Goal: Information Seeking & Learning: Check status

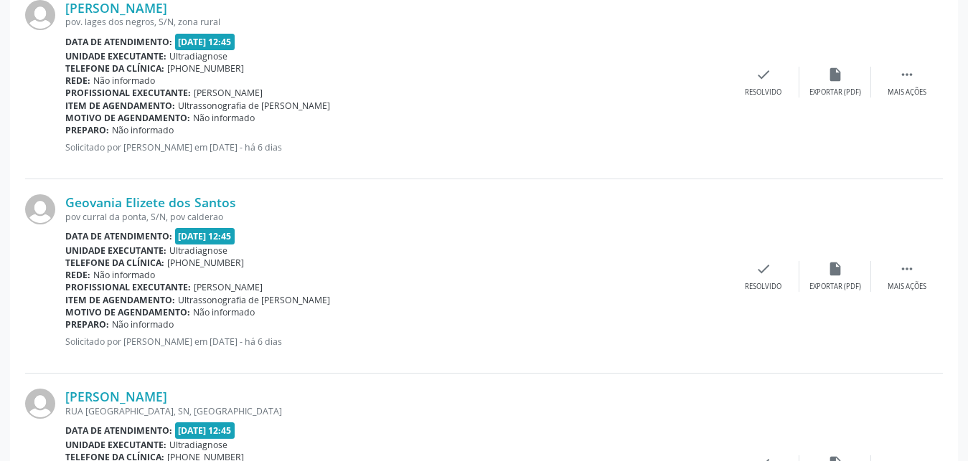
scroll to position [1230, 0]
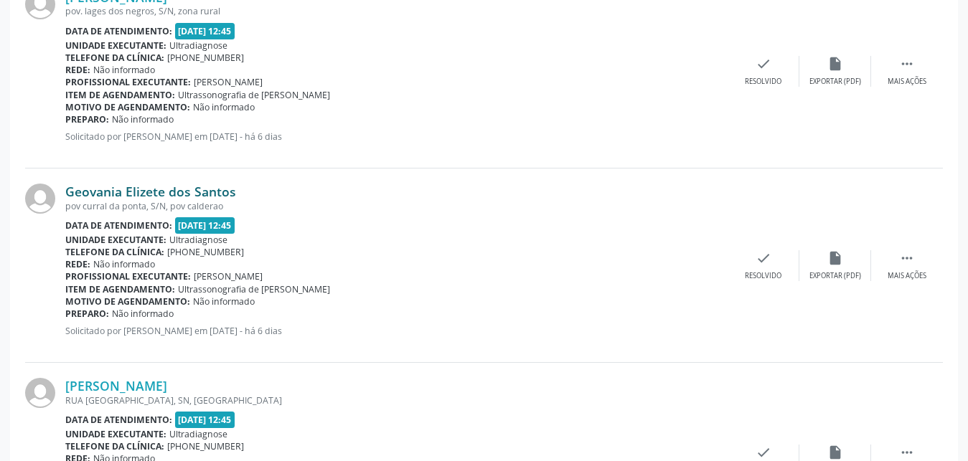
click at [144, 192] on link "Geovania Elizete dos Santos" at bounding box center [150, 192] width 171 height 16
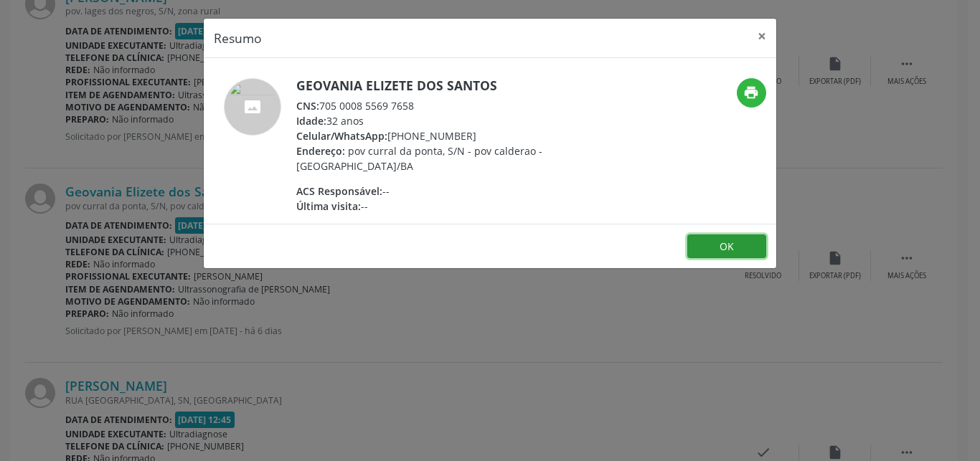
click at [736, 256] on button "OK" at bounding box center [726, 247] width 79 height 24
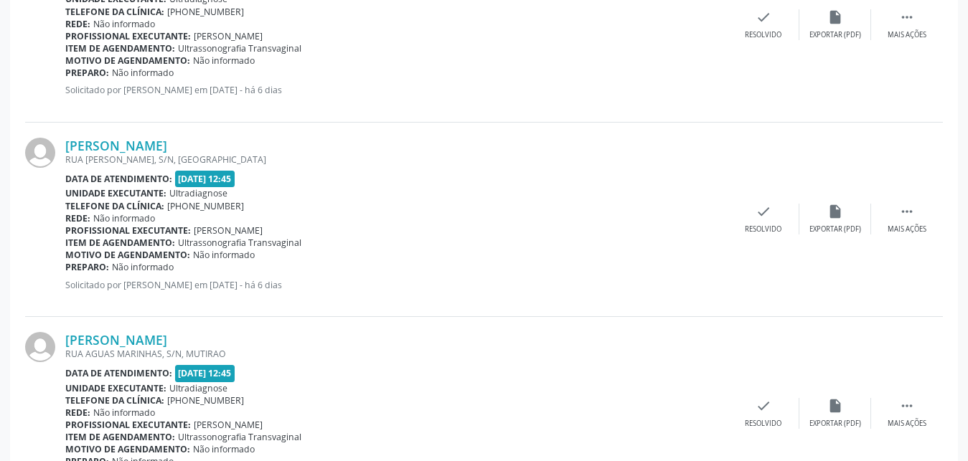
scroll to position [2259, 0]
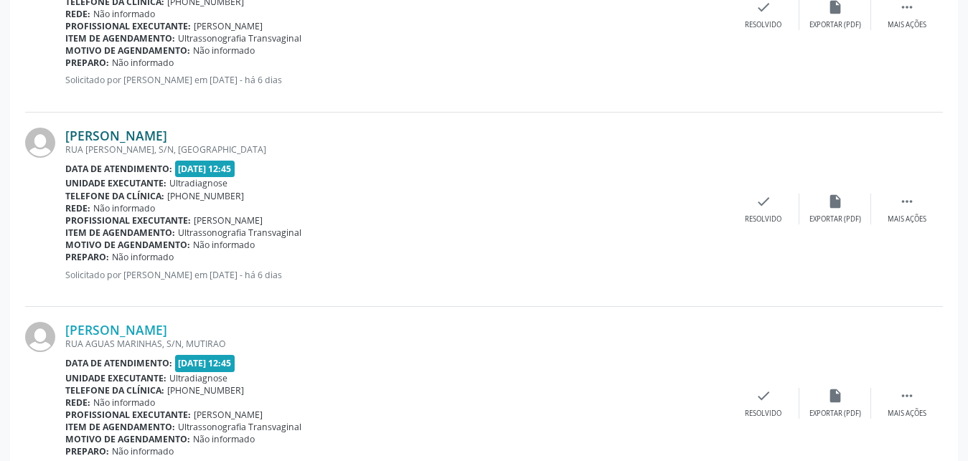
click at [167, 136] on link "[PERSON_NAME]" at bounding box center [116, 136] width 102 height 16
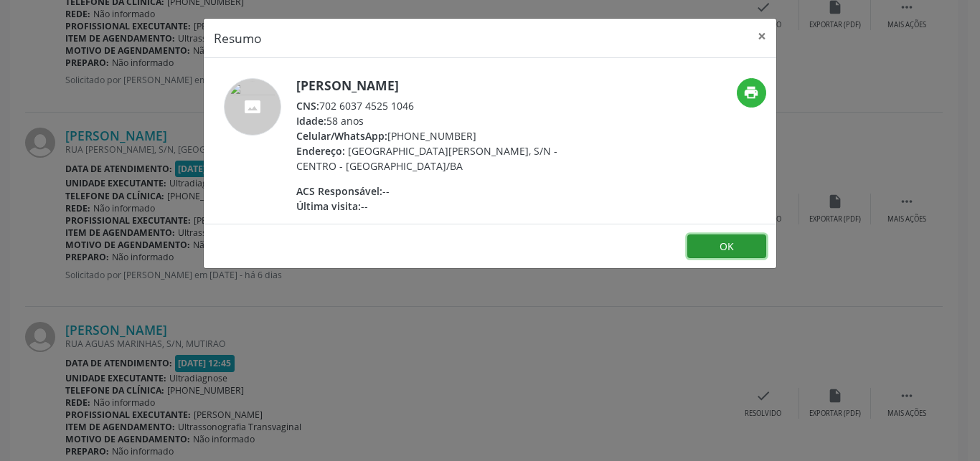
click at [716, 258] on button "OK" at bounding box center [726, 247] width 79 height 24
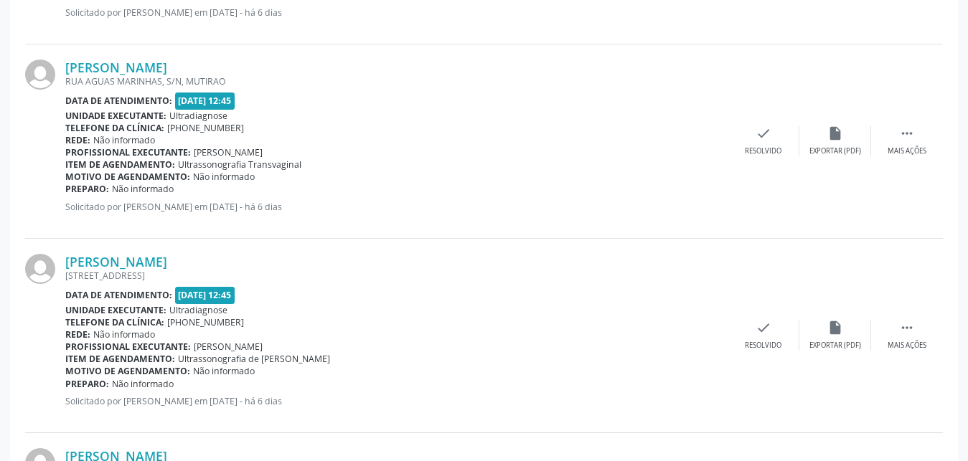
scroll to position [2624, 0]
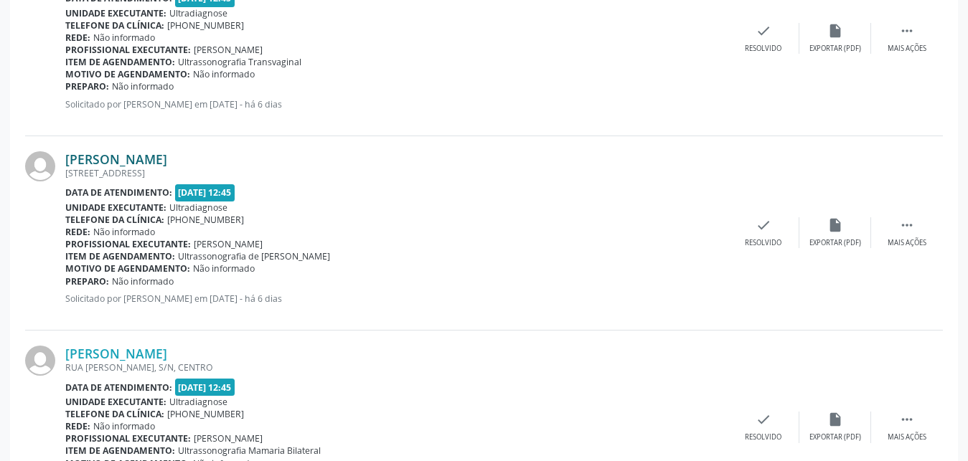
click at [159, 161] on link "[PERSON_NAME]" at bounding box center [116, 159] width 102 height 16
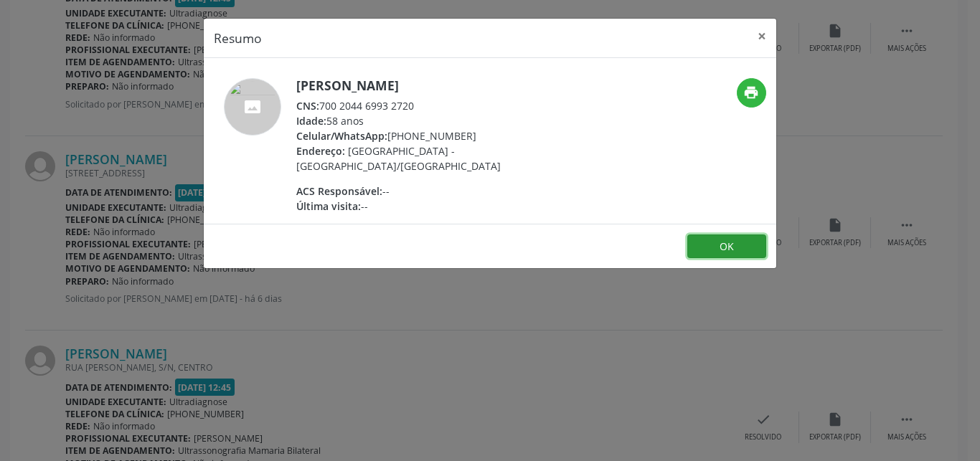
click at [707, 245] on button "OK" at bounding box center [726, 247] width 79 height 24
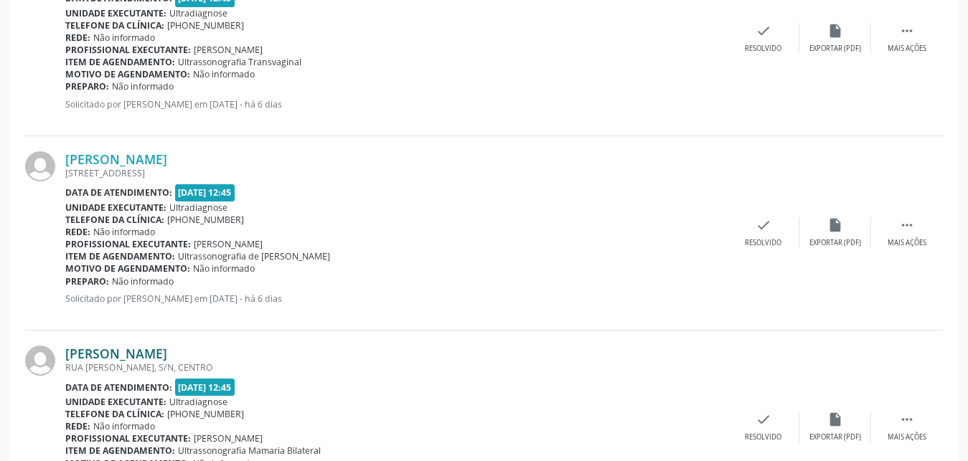
click at [165, 353] on link "[PERSON_NAME]" at bounding box center [116, 354] width 102 height 16
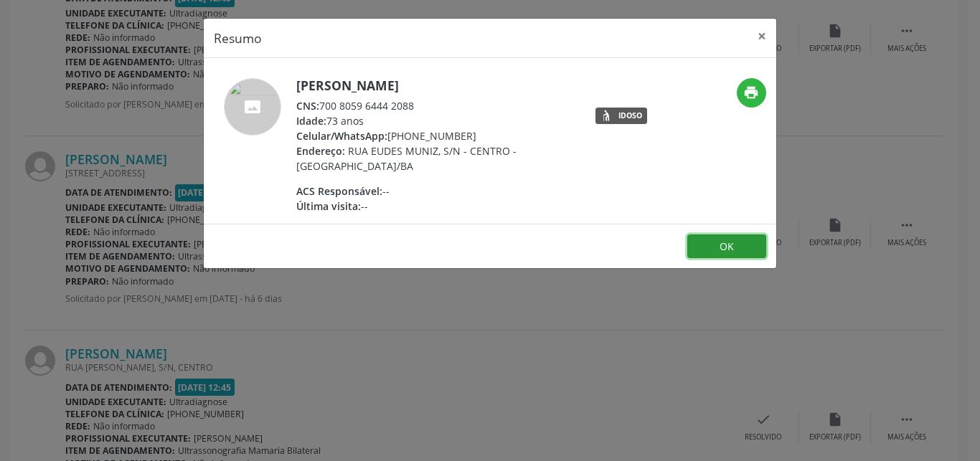
drag, startPoint x: 723, startPoint y: 255, endPoint x: 710, endPoint y: 258, distance: 13.9
click at [711, 257] on button "OK" at bounding box center [726, 247] width 79 height 24
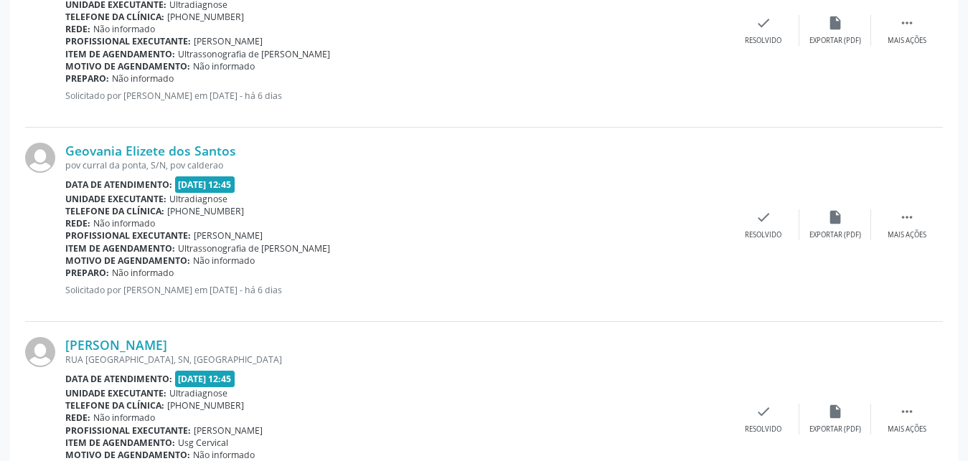
scroll to position [1152, 0]
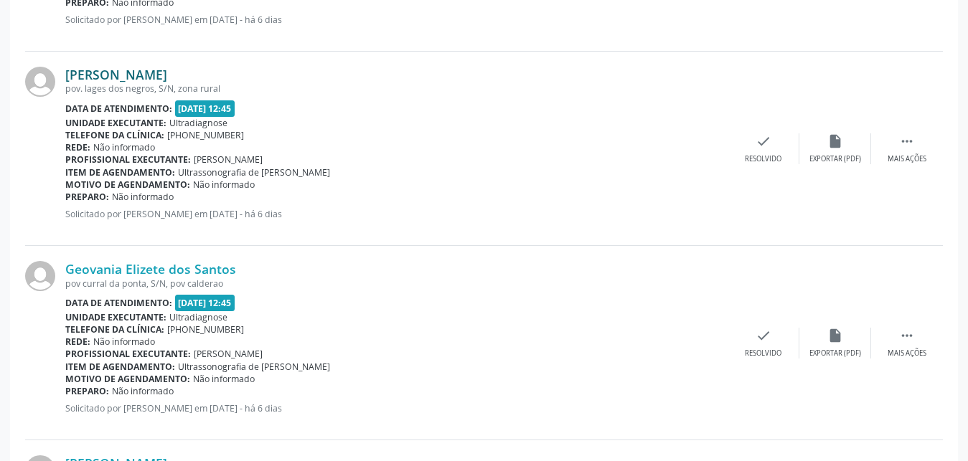
click at [96, 77] on link "[PERSON_NAME]" at bounding box center [116, 75] width 102 height 16
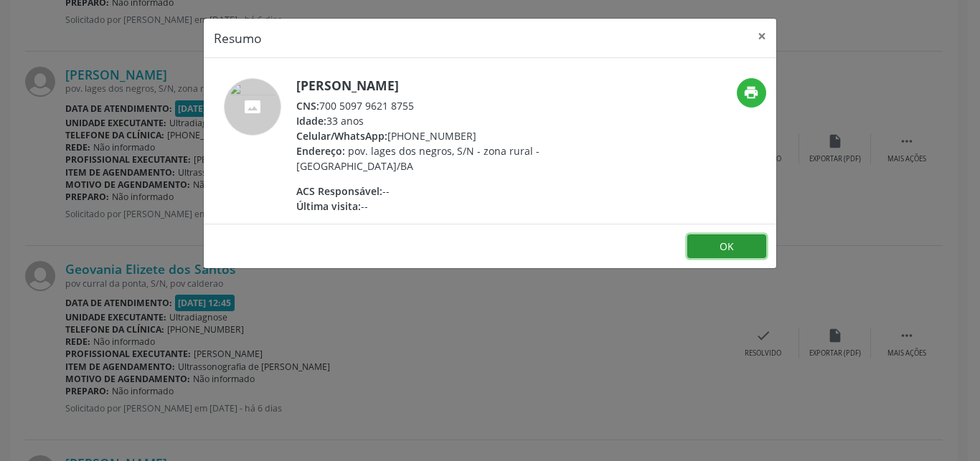
click at [716, 254] on button "OK" at bounding box center [726, 247] width 79 height 24
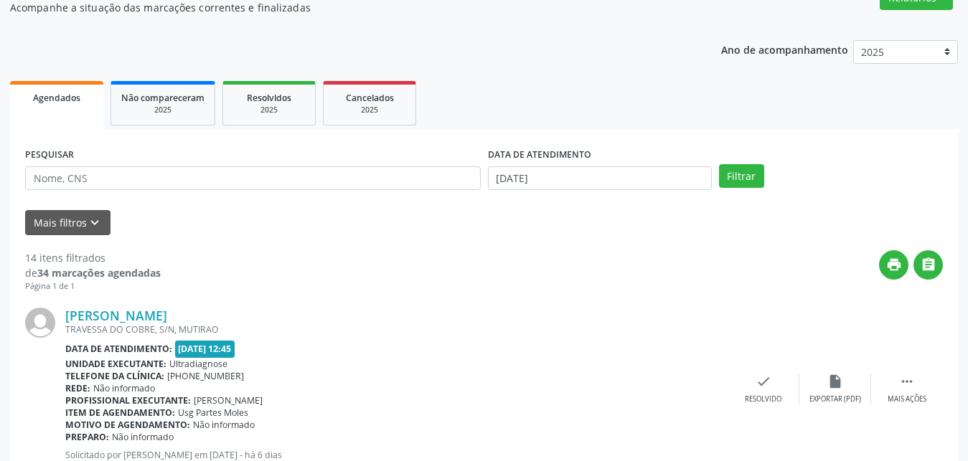
scroll to position [98, 0]
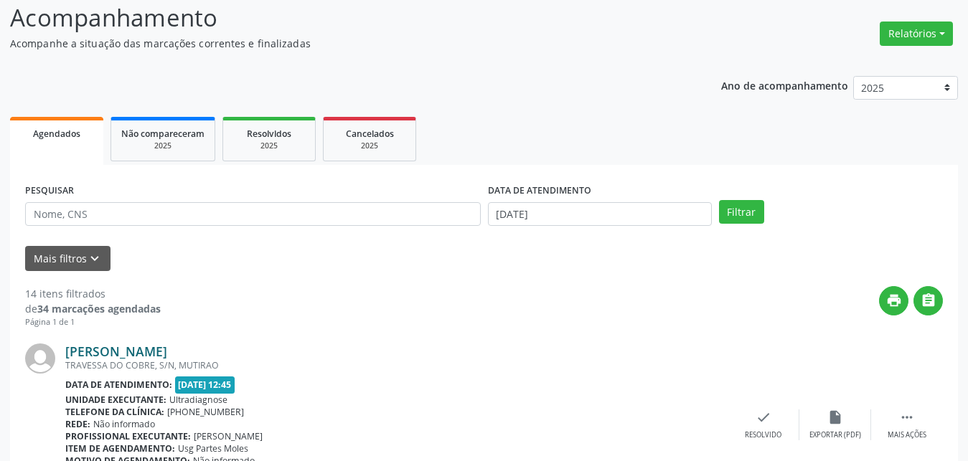
click at [138, 357] on link "[PERSON_NAME]" at bounding box center [116, 352] width 102 height 16
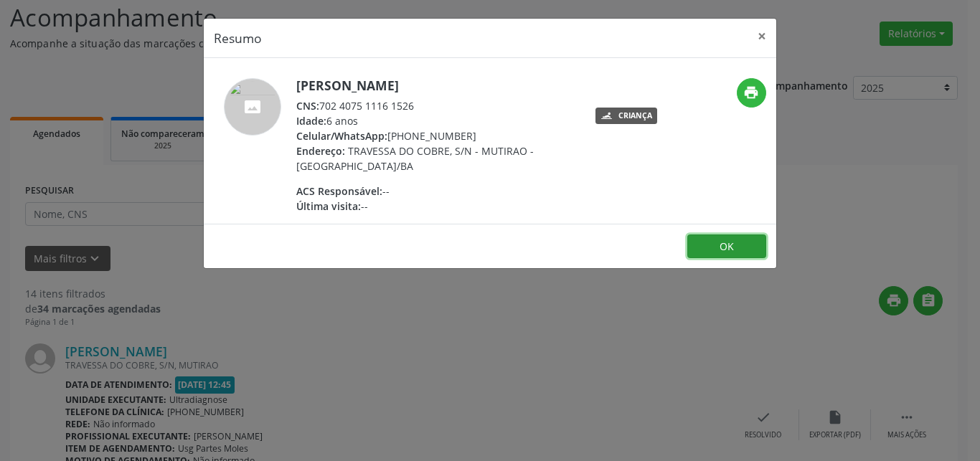
click at [763, 248] on button "OK" at bounding box center [726, 247] width 79 height 24
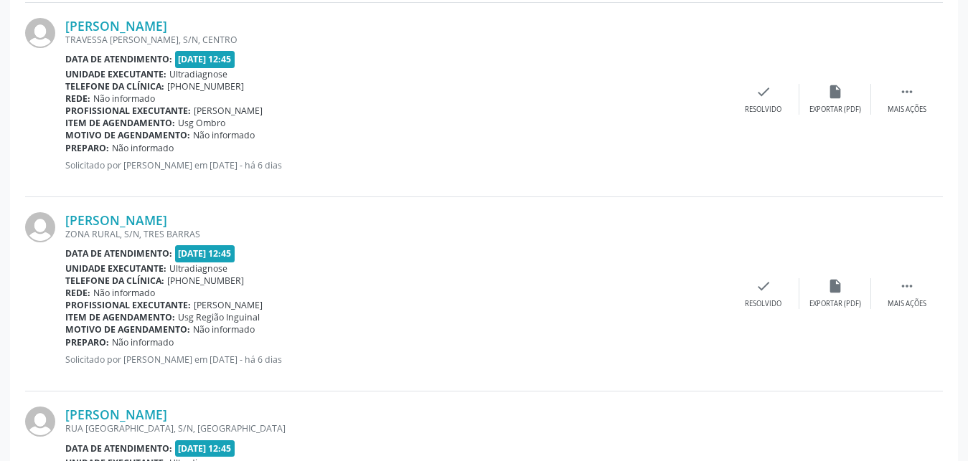
scroll to position [649, 0]
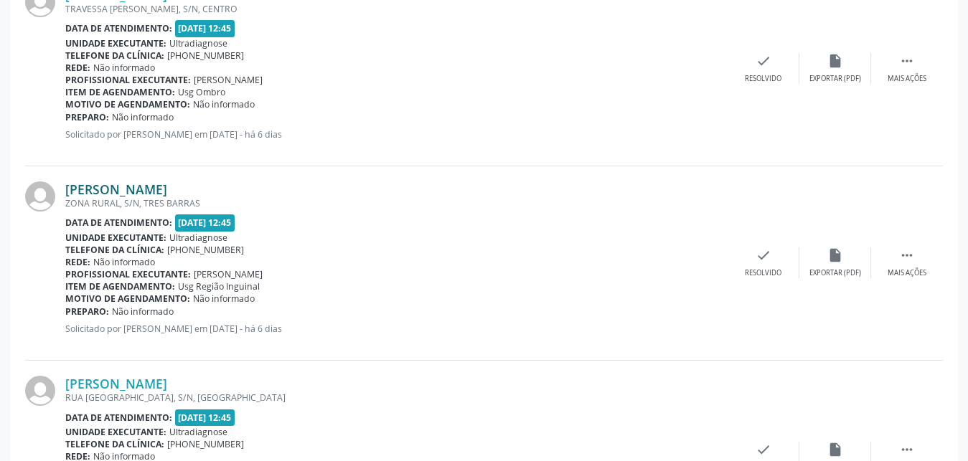
click at [111, 193] on link "[PERSON_NAME]" at bounding box center [116, 190] width 102 height 16
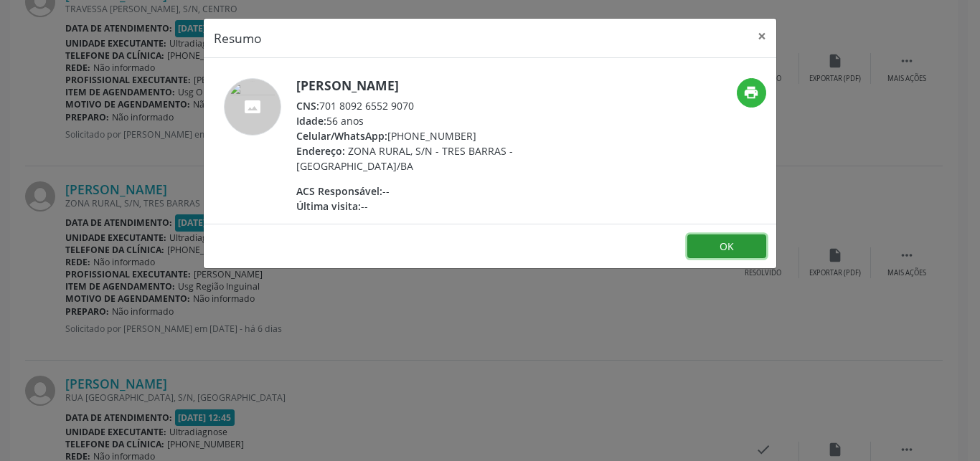
click at [714, 249] on button "OK" at bounding box center [726, 247] width 79 height 24
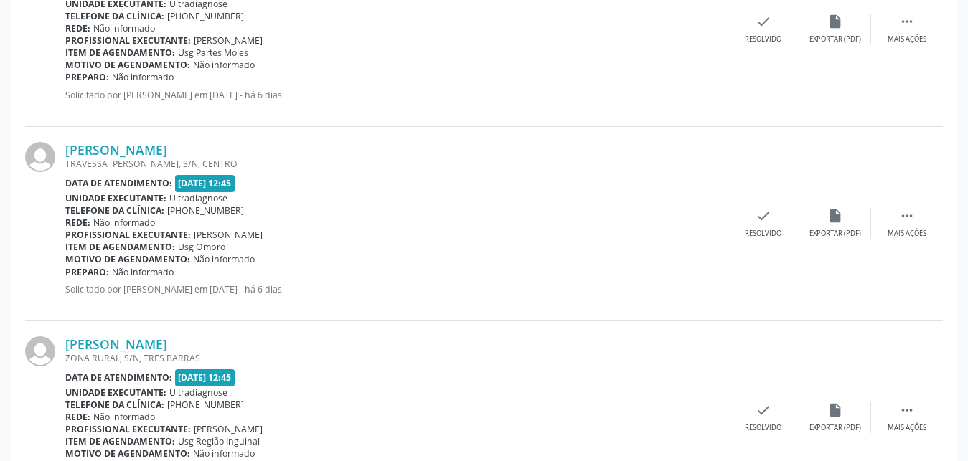
scroll to position [499, 0]
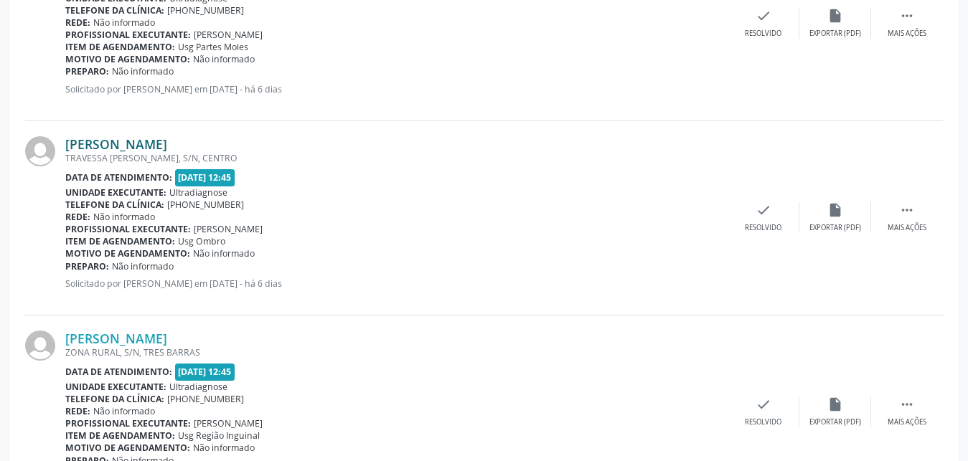
click at [98, 146] on link "[PERSON_NAME]" at bounding box center [116, 144] width 102 height 16
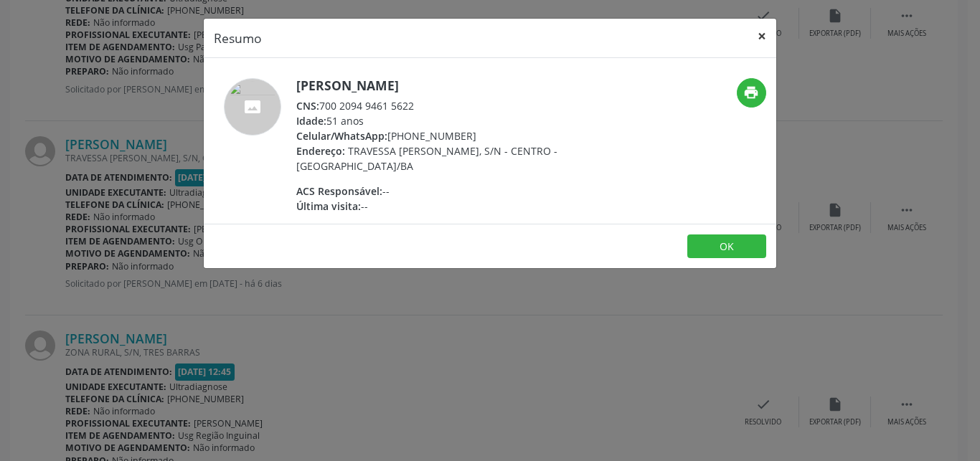
click at [761, 35] on button "×" at bounding box center [762, 36] width 29 height 35
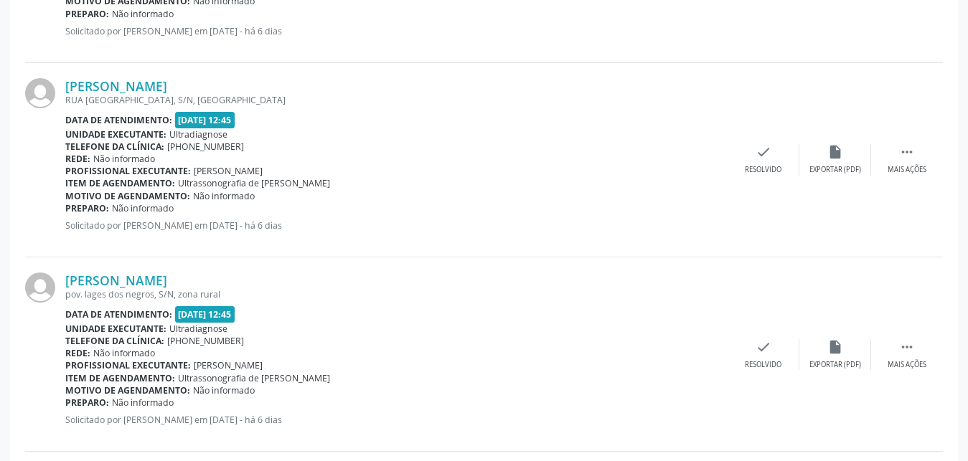
scroll to position [962, 0]
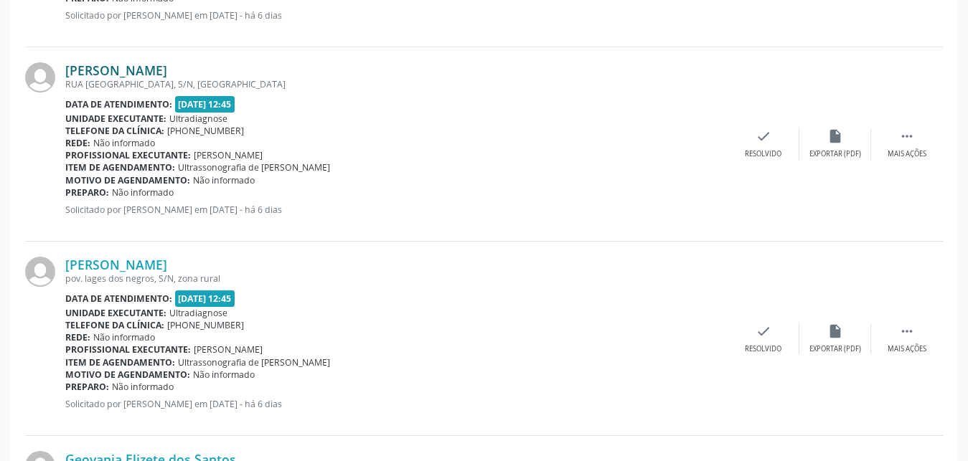
click at [110, 76] on link "[PERSON_NAME]" at bounding box center [116, 70] width 102 height 16
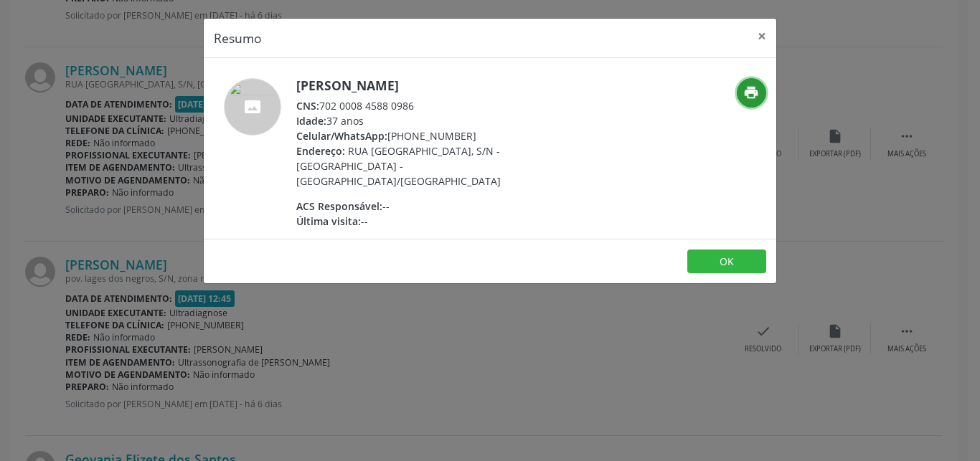
click at [750, 100] on icon "print" at bounding box center [751, 93] width 16 height 16
click at [721, 252] on button "OK" at bounding box center [726, 262] width 79 height 24
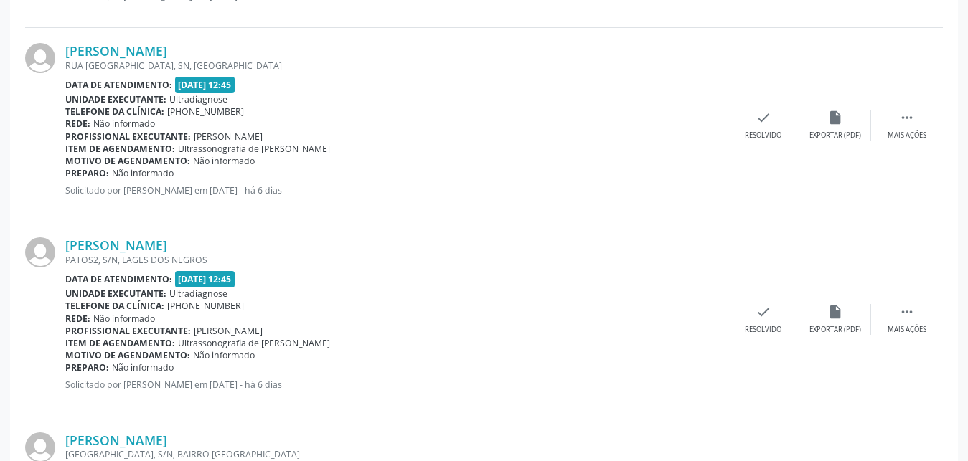
scroll to position [1785, 0]
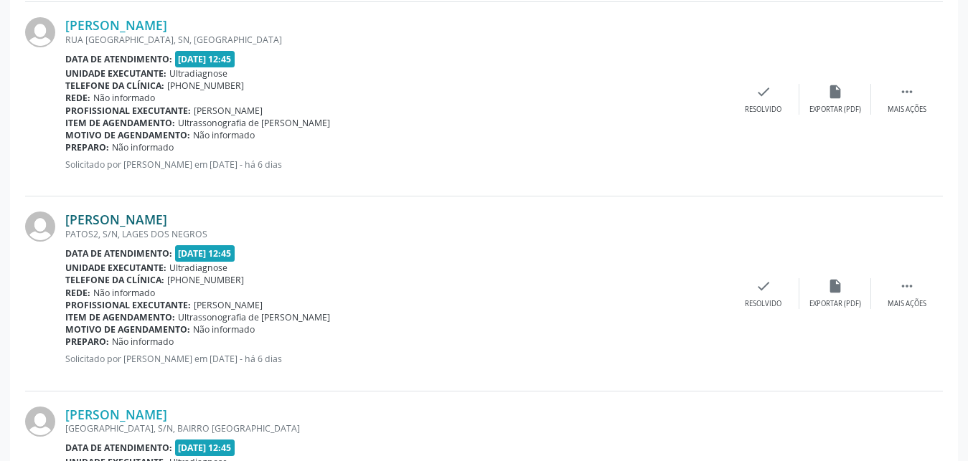
click at [133, 221] on link "[PERSON_NAME]" at bounding box center [116, 220] width 102 height 16
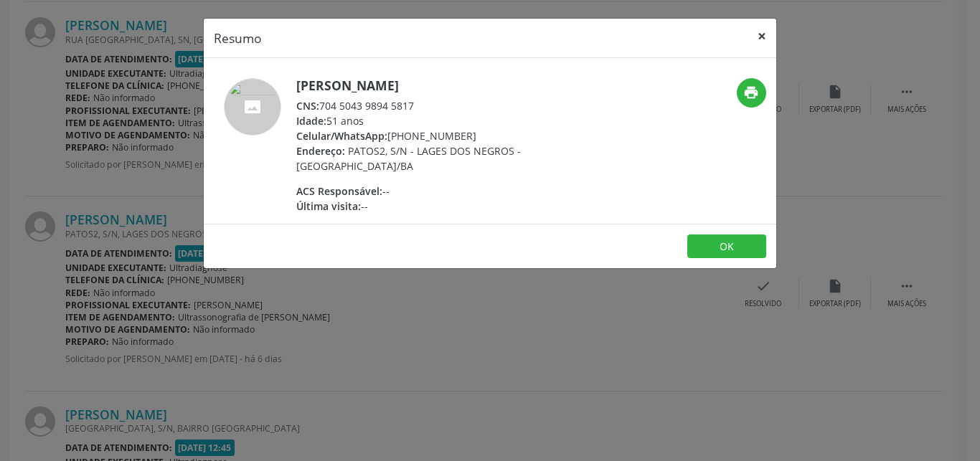
click at [766, 34] on button "×" at bounding box center [762, 36] width 29 height 35
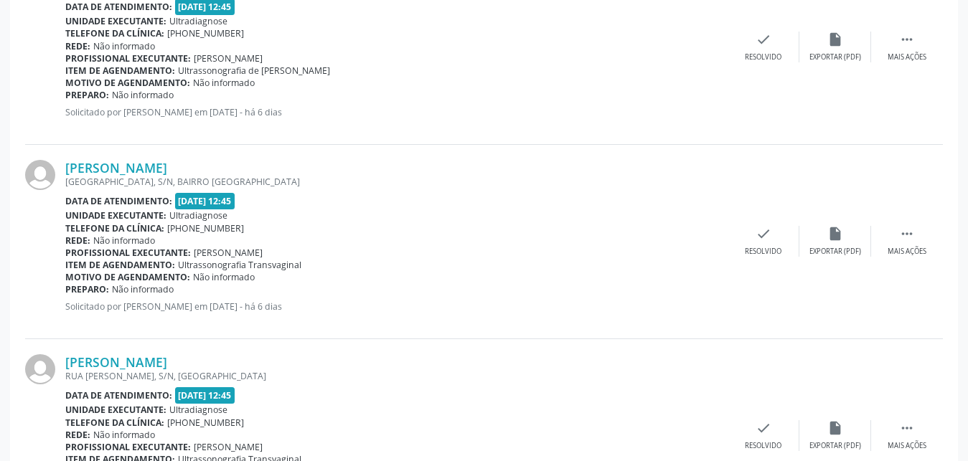
scroll to position [2043, 0]
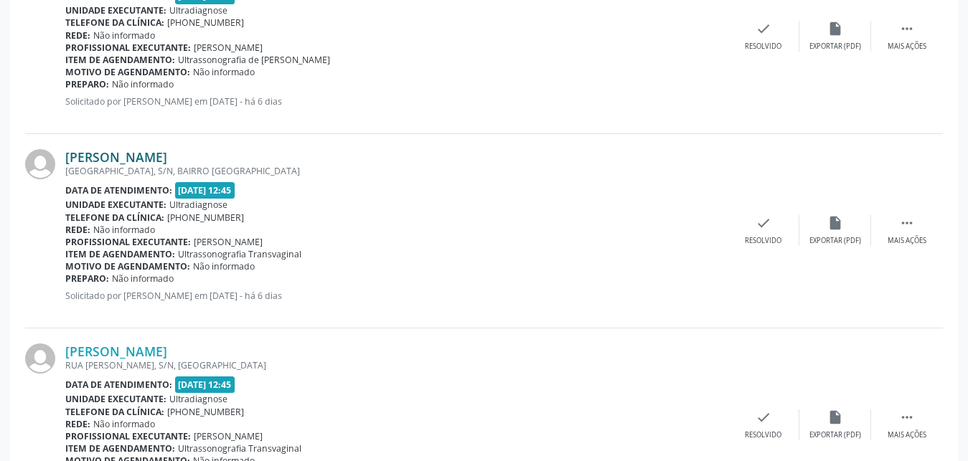
click at [83, 164] on link "[PERSON_NAME]" at bounding box center [116, 157] width 102 height 16
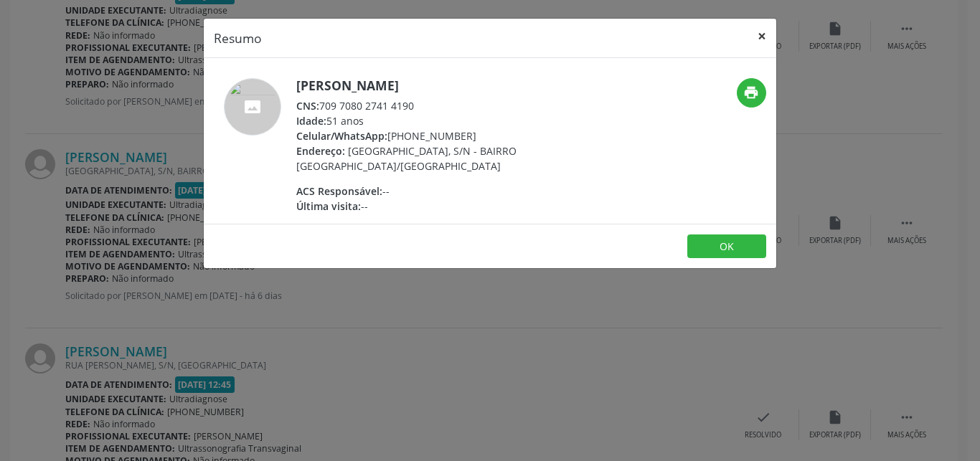
click at [763, 36] on button "×" at bounding box center [762, 36] width 29 height 35
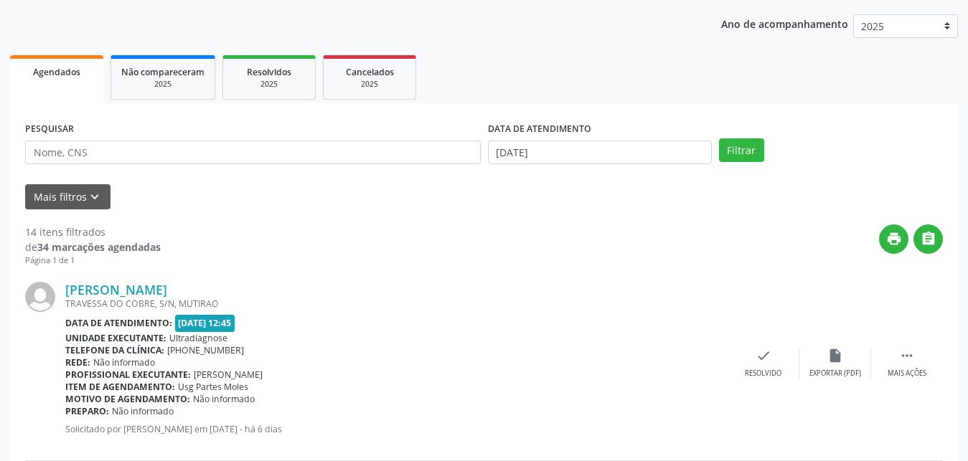
scroll to position [149, 0]
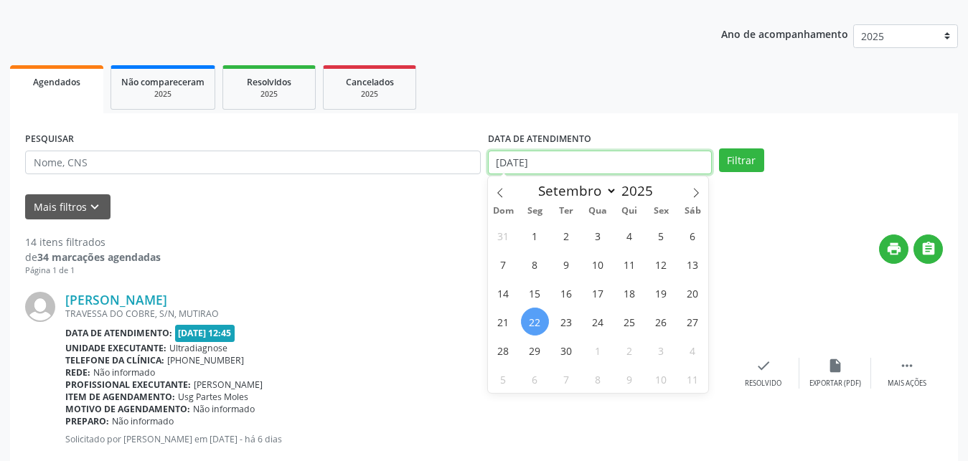
click at [521, 158] on input "[DATE]" at bounding box center [600, 163] width 224 height 24
click at [598, 323] on span "24" at bounding box center [598, 322] width 28 height 28
type input "[DATE]"
click at [601, 316] on span "24" at bounding box center [598, 322] width 28 height 28
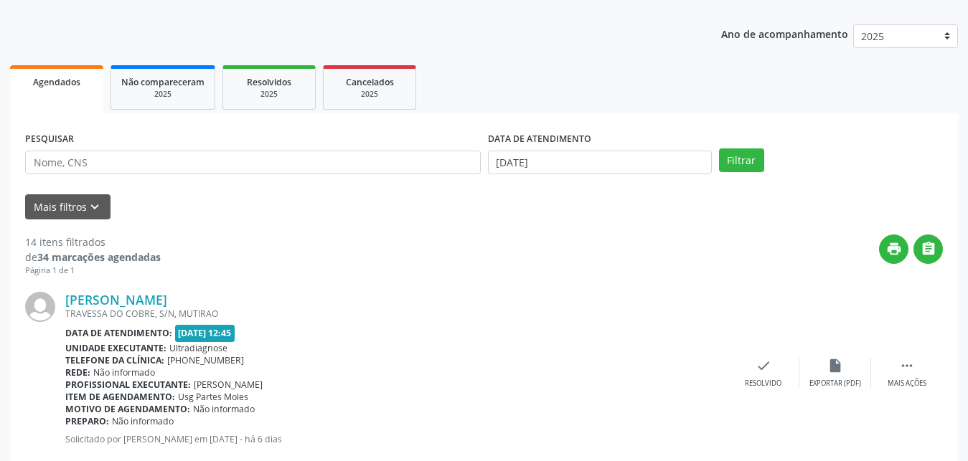
click at [601, 316] on div "TRAVESSA DO COBRE, S/N, MUTIRAO" at bounding box center [396, 314] width 662 height 12
drag, startPoint x: 740, startPoint y: 158, endPoint x: 740, endPoint y: 171, distance: 12.9
click at [739, 160] on button "Filtrar" at bounding box center [741, 161] width 45 height 24
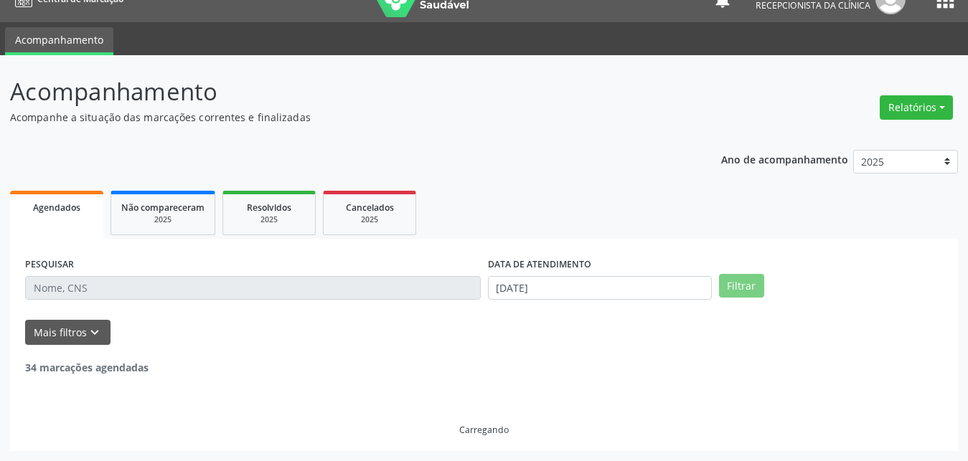
scroll to position [0, 0]
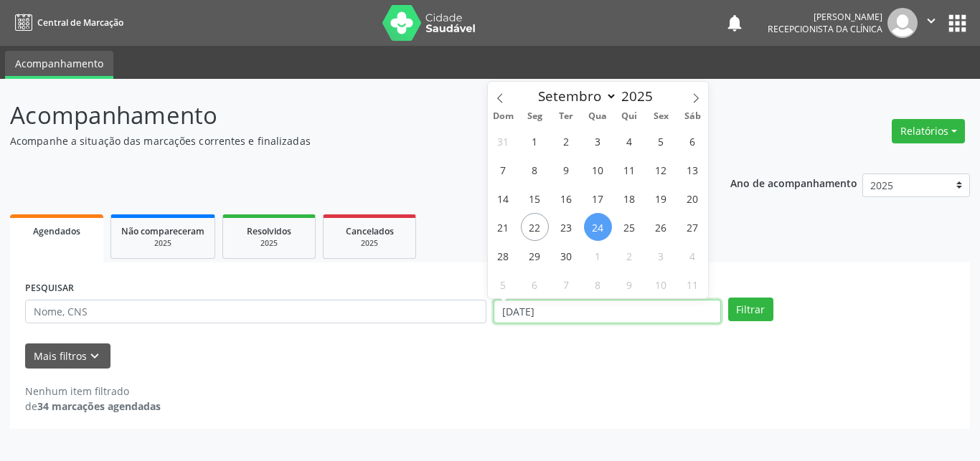
click at [524, 310] on input "[DATE]" at bounding box center [607, 312] width 227 height 24
click at [594, 229] on span "24" at bounding box center [598, 227] width 28 height 28
type input "[DATE]"
click at [594, 229] on span "24" at bounding box center [598, 227] width 28 height 28
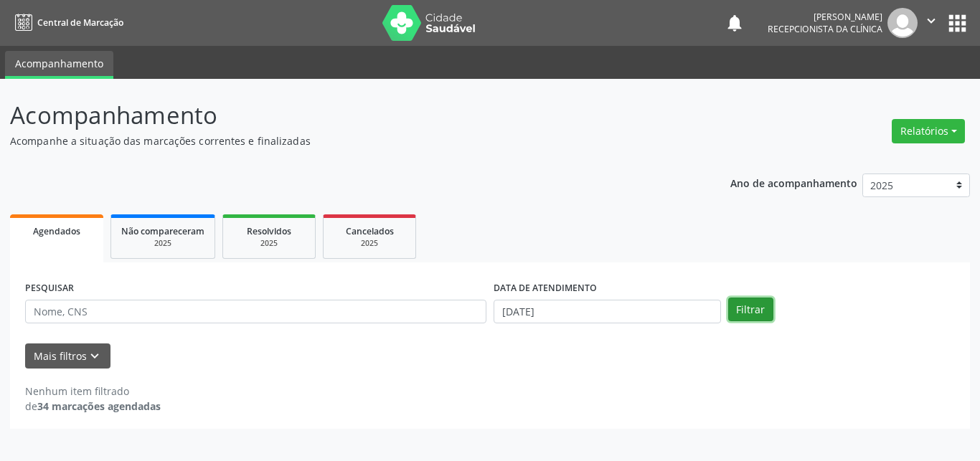
click at [749, 305] on button "Filtrar" at bounding box center [750, 310] width 45 height 24
click at [646, 175] on div "Ano de acompanhamento 2025 2024 2023 Agendados Não compareceram 2025 Resolvidos…" at bounding box center [490, 296] width 960 height 265
click at [524, 218] on ul "Agendados Não compareceram 2025 Resolvidos 2025 Cancelados 2025" at bounding box center [490, 237] width 960 height 52
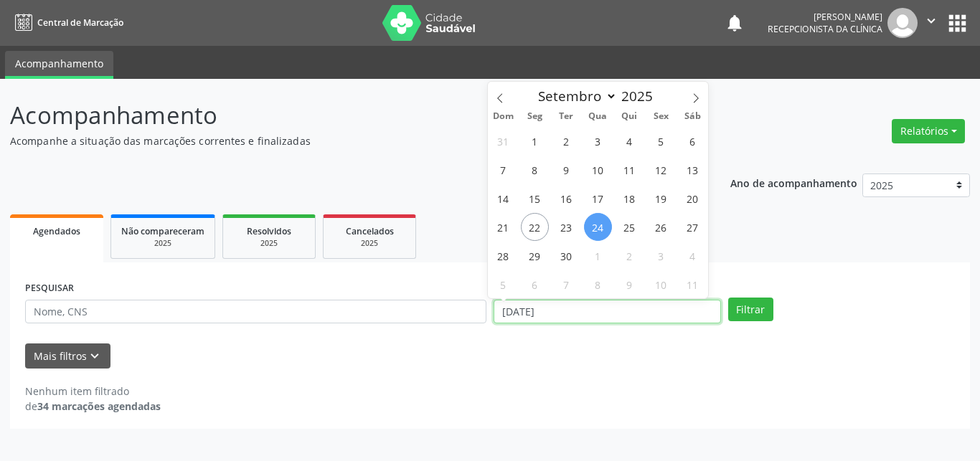
click at [528, 311] on input "[DATE]" at bounding box center [607, 312] width 227 height 24
click at [529, 226] on span "22" at bounding box center [535, 227] width 28 height 28
type input "[DATE]"
click at [529, 226] on span "22" at bounding box center [535, 227] width 28 height 28
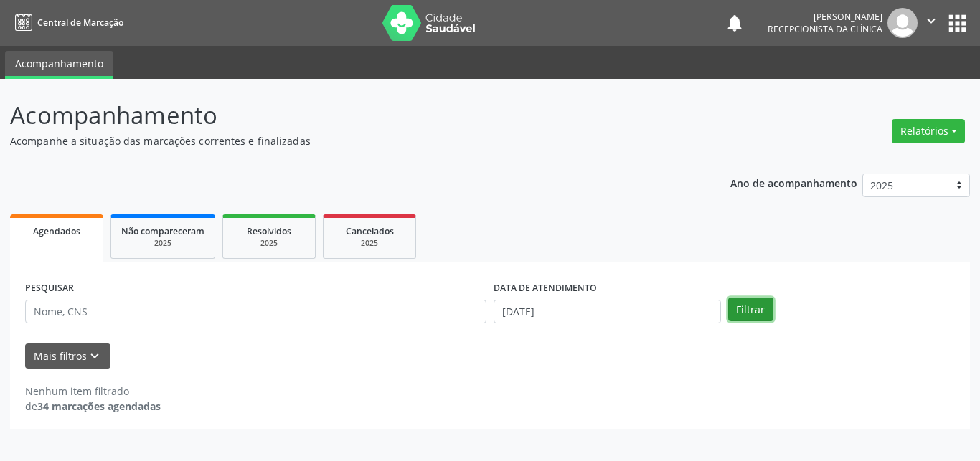
click at [736, 305] on button "Filtrar" at bounding box center [750, 310] width 45 height 24
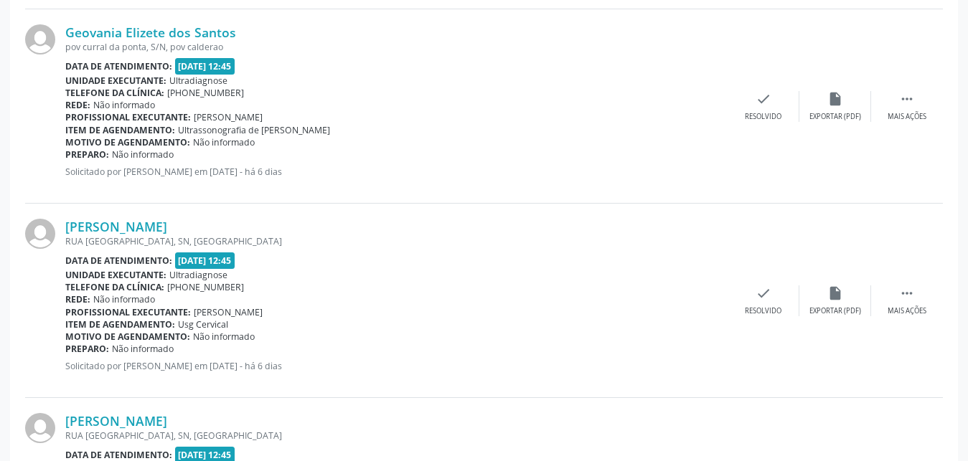
scroll to position [1492, 0]
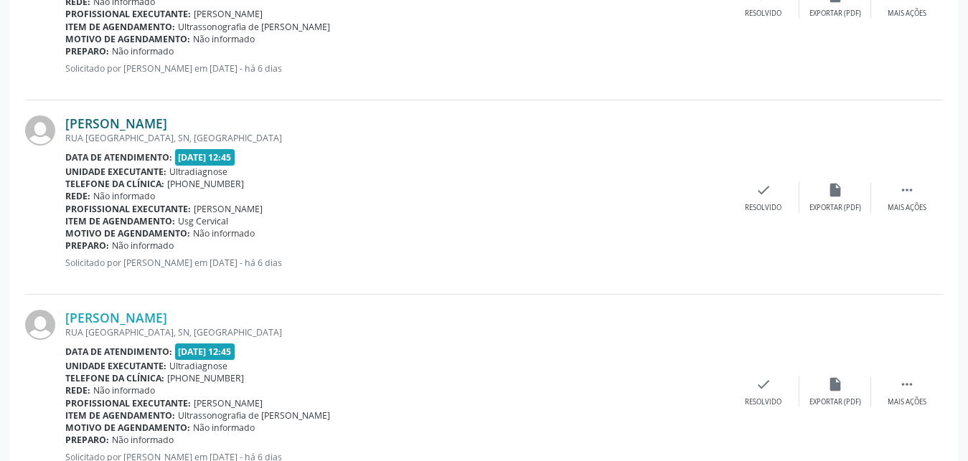
click at [80, 123] on link "[PERSON_NAME]" at bounding box center [116, 124] width 102 height 16
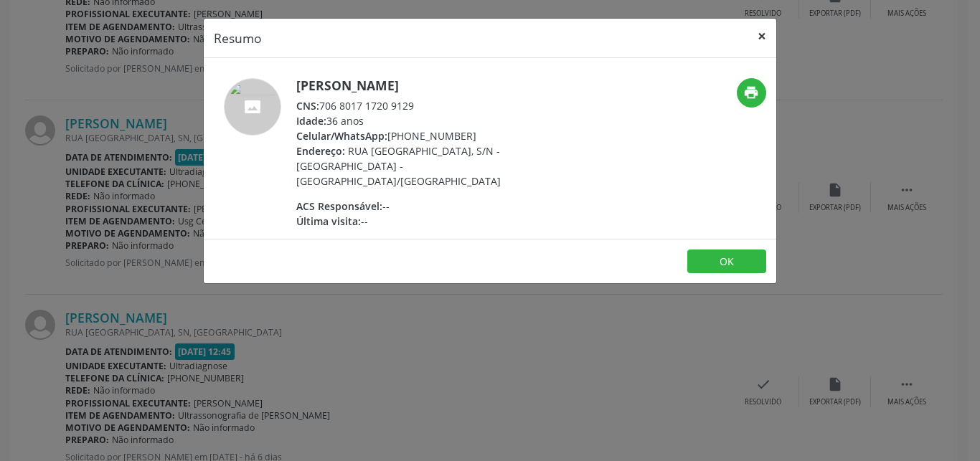
click at [761, 33] on button "×" at bounding box center [762, 36] width 29 height 35
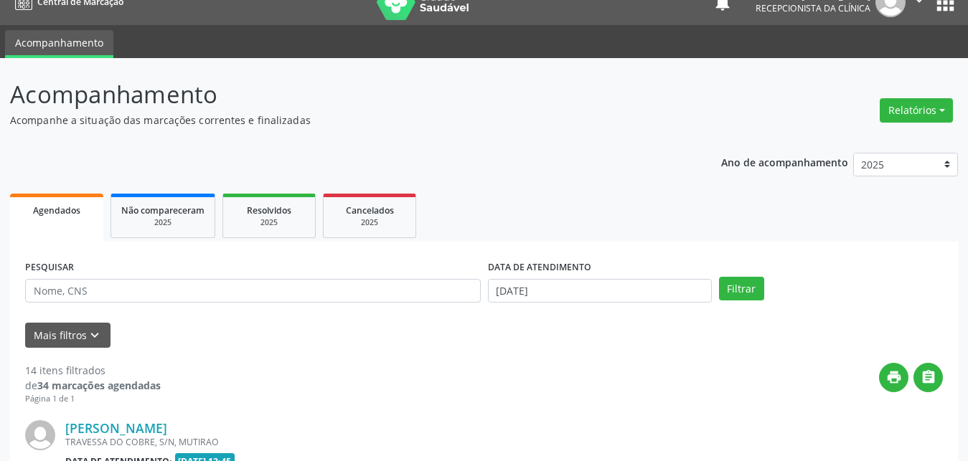
scroll to position [0, 0]
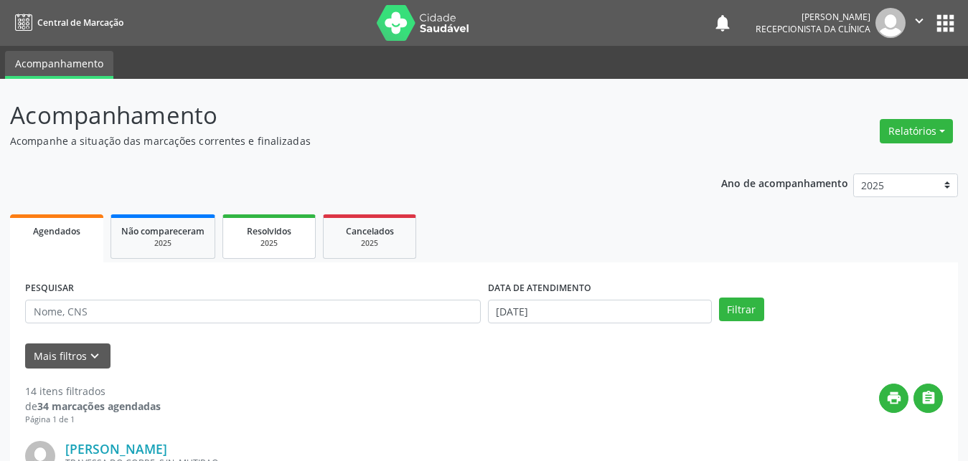
click at [282, 230] on span "Resolvidos" at bounding box center [269, 231] width 44 height 12
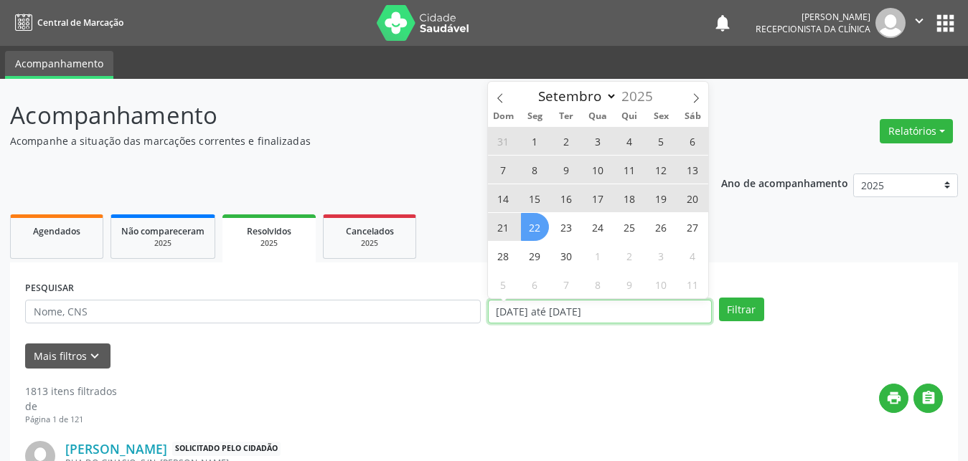
click at [535, 316] on input "[DATE] até [DATE]" at bounding box center [600, 312] width 224 height 24
click at [532, 139] on span "1" at bounding box center [535, 141] width 28 height 28
type input "[DATE]"
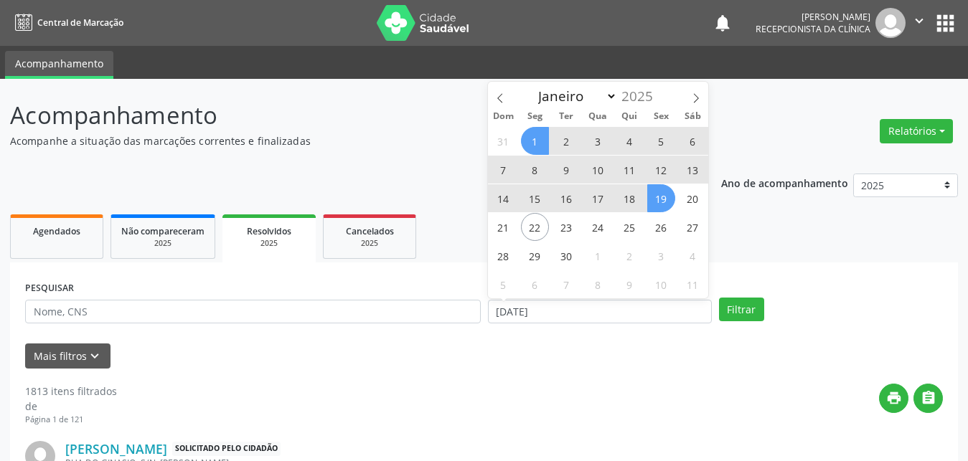
click at [664, 199] on span "19" at bounding box center [661, 198] width 28 height 28
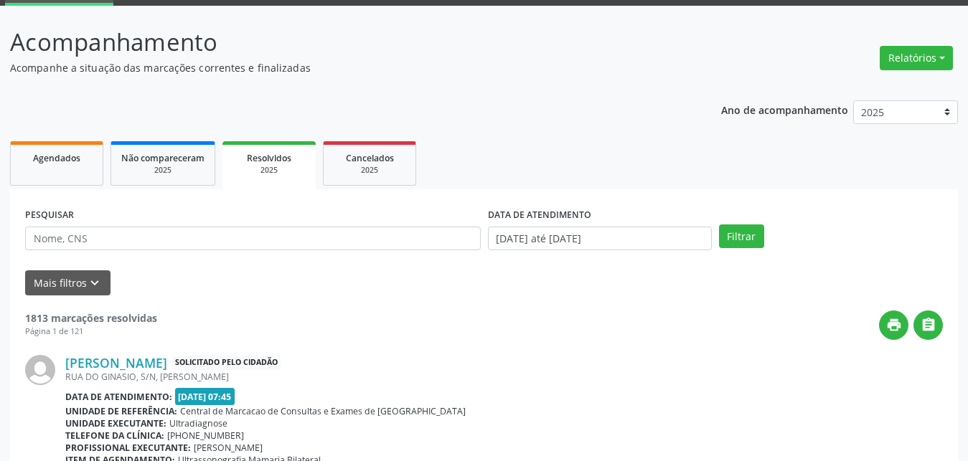
scroll to position [146, 0]
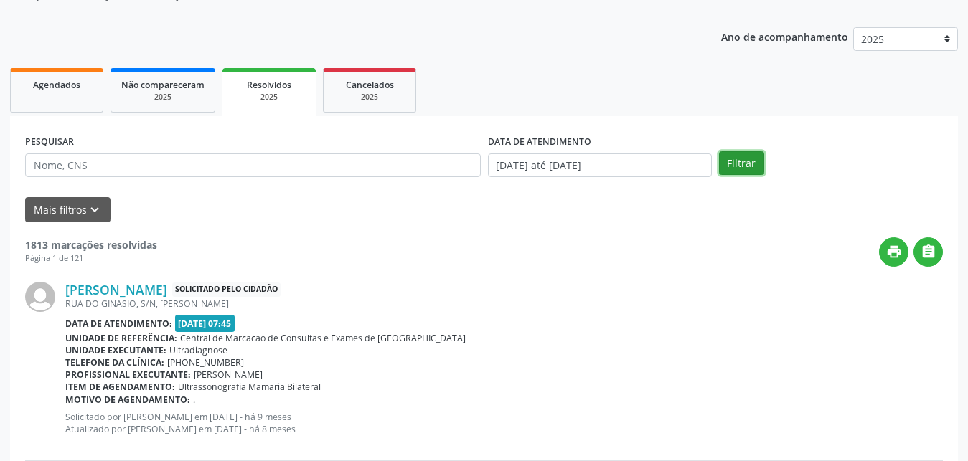
click at [755, 158] on button "Filtrar" at bounding box center [741, 163] width 45 height 24
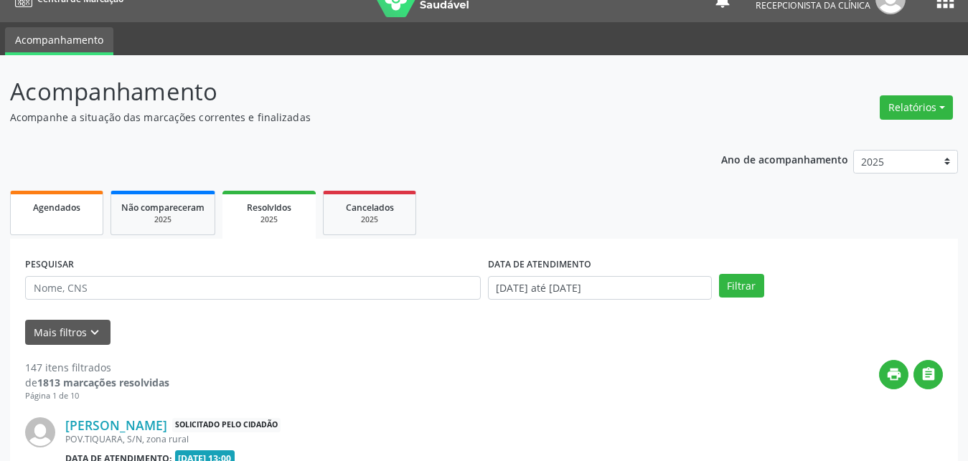
scroll to position [97, 0]
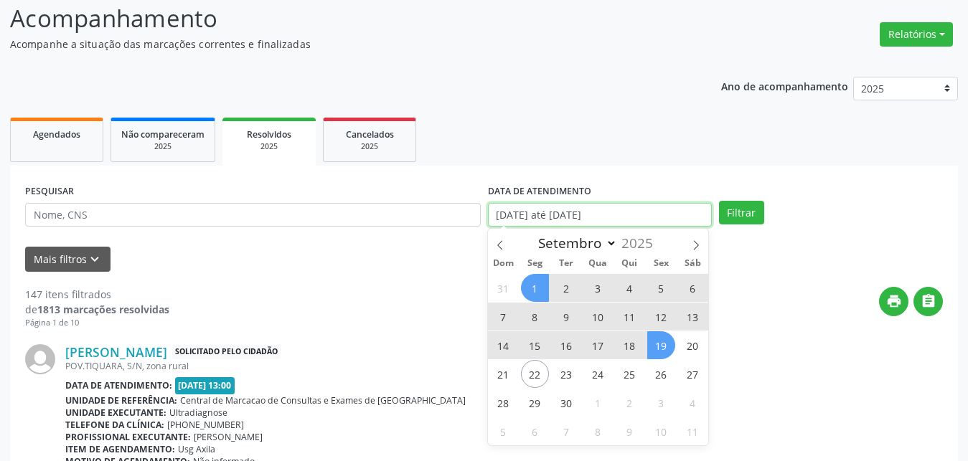
click at [519, 215] on input "[DATE] até [DATE]" at bounding box center [600, 215] width 224 height 24
click at [61, 134] on span "Agendados" at bounding box center [56, 134] width 47 height 12
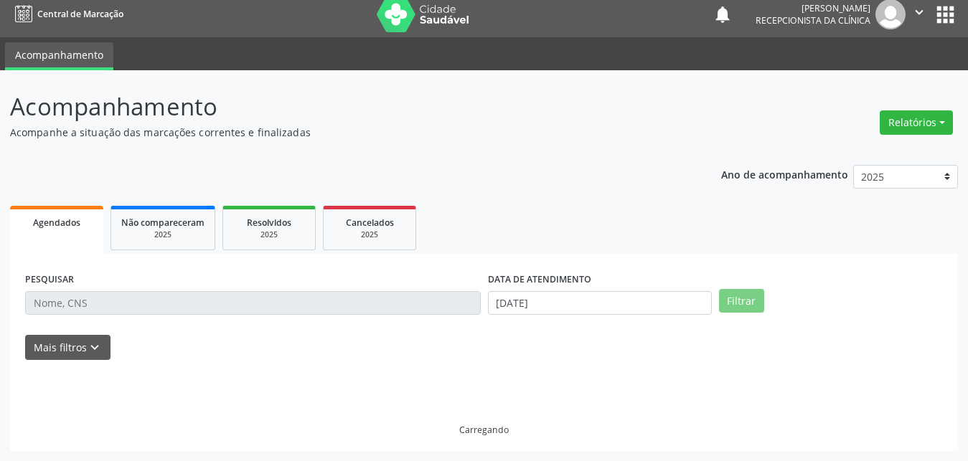
scroll to position [9, 0]
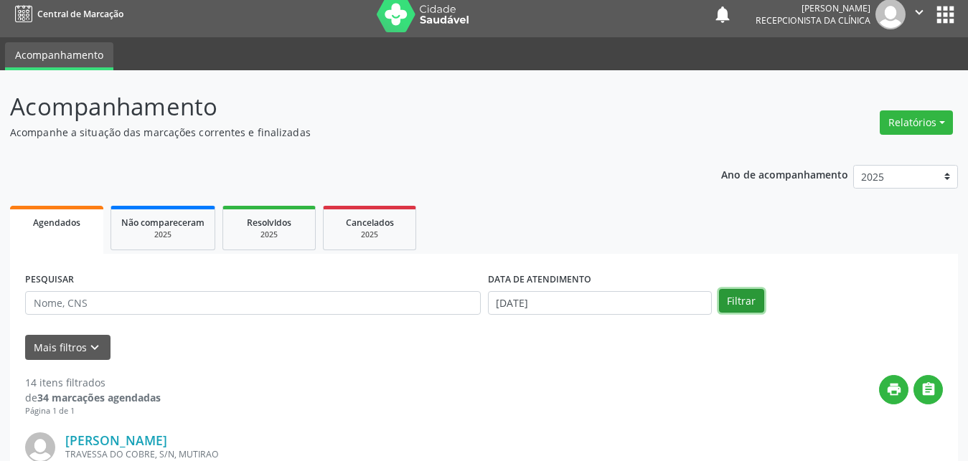
click at [741, 303] on button "Filtrar" at bounding box center [741, 301] width 45 height 24
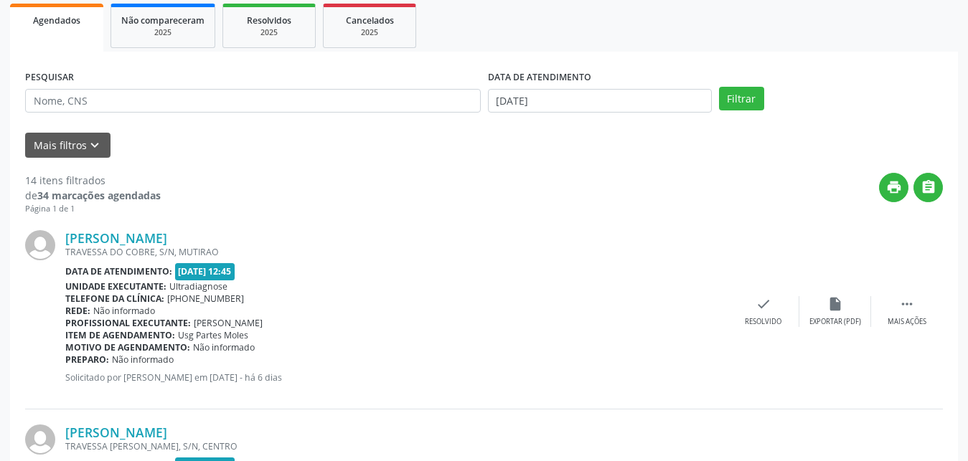
scroll to position [180, 0]
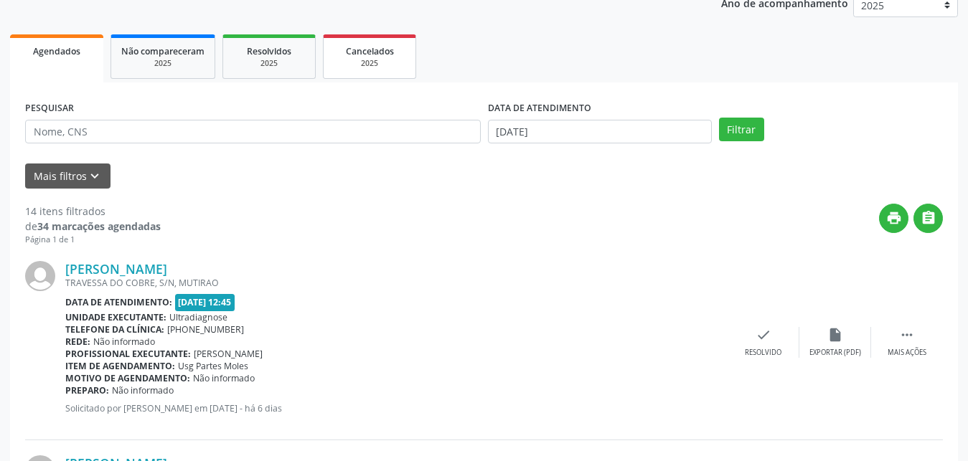
click at [385, 66] on div "2025" at bounding box center [370, 63] width 72 height 11
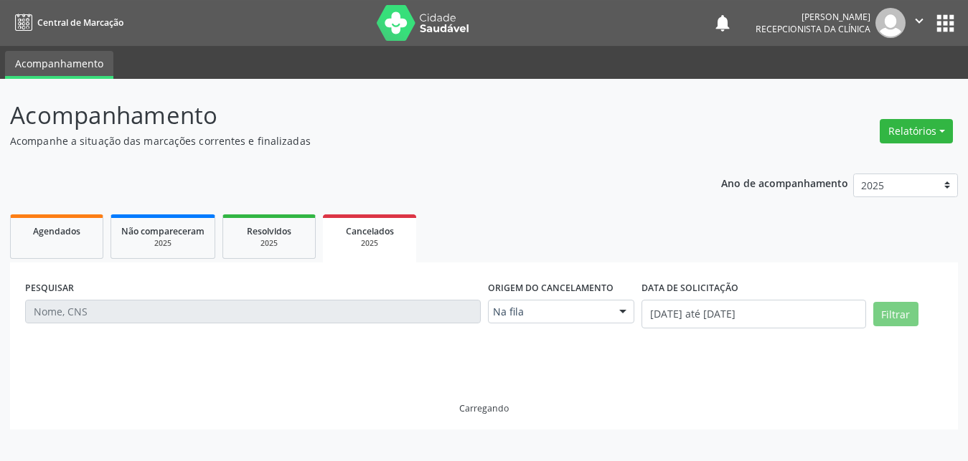
scroll to position [0, 0]
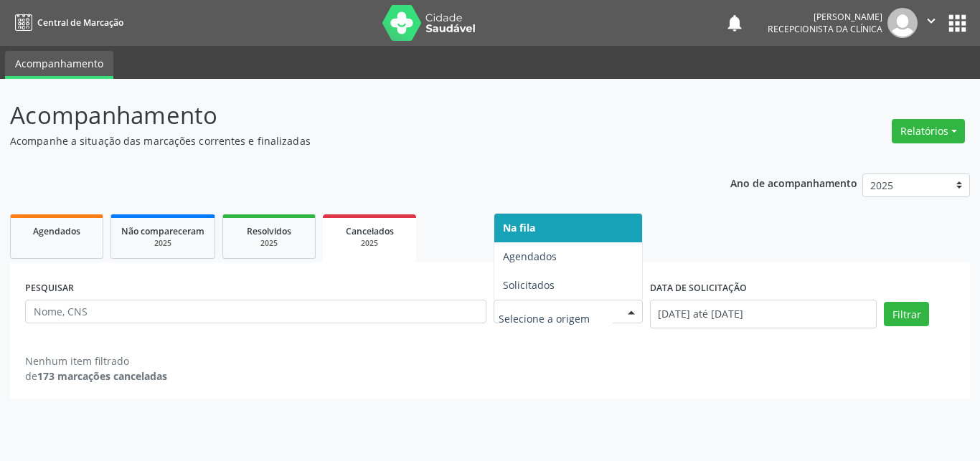
click at [627, 316] on div at bounding box center [632, 313] width 22 height 24
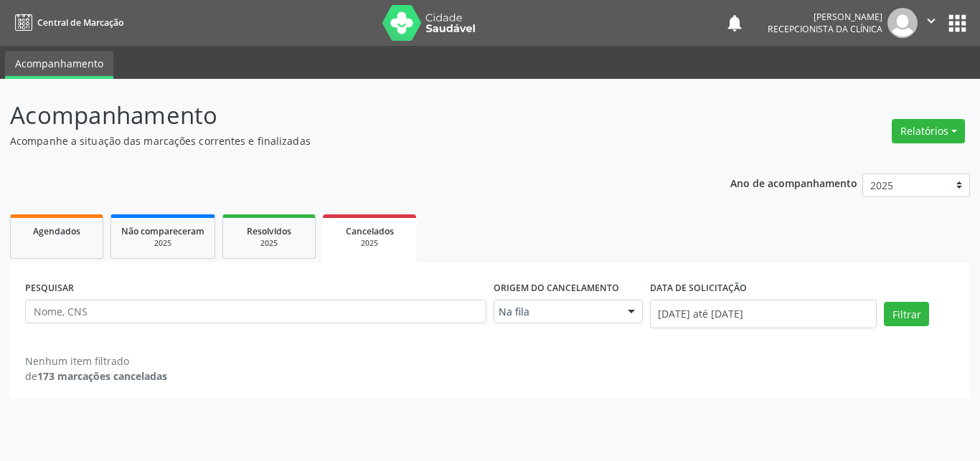
click at [629, 314] on div at bounding box center [632, 313] width 22 height 24
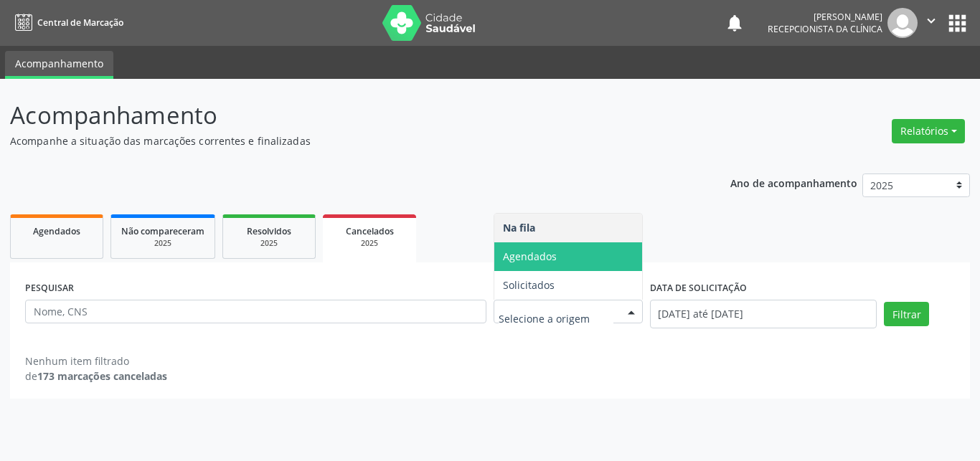
click at [531, 248] on span "Agendados" at bounding box center [568, 257] width 148 height 29
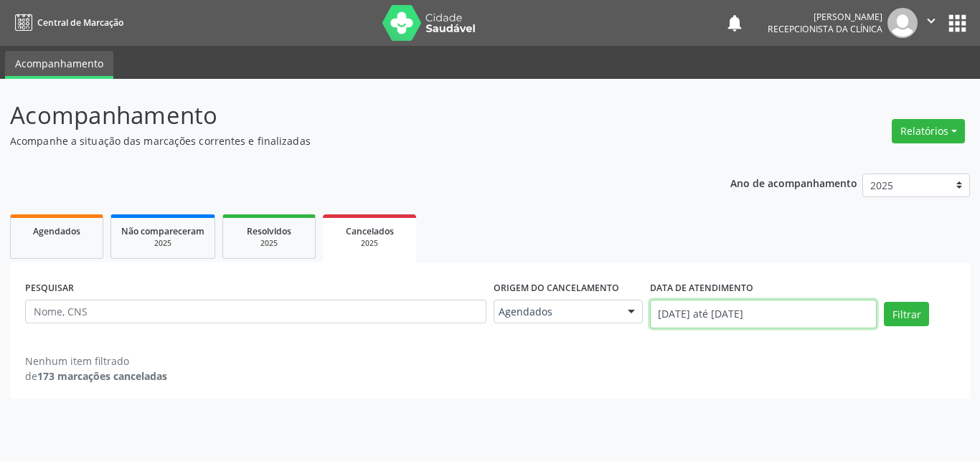
click at [748, 316] on input "[DATE] até [DATE]" at bounding box center [763, 314] width 227 height 29
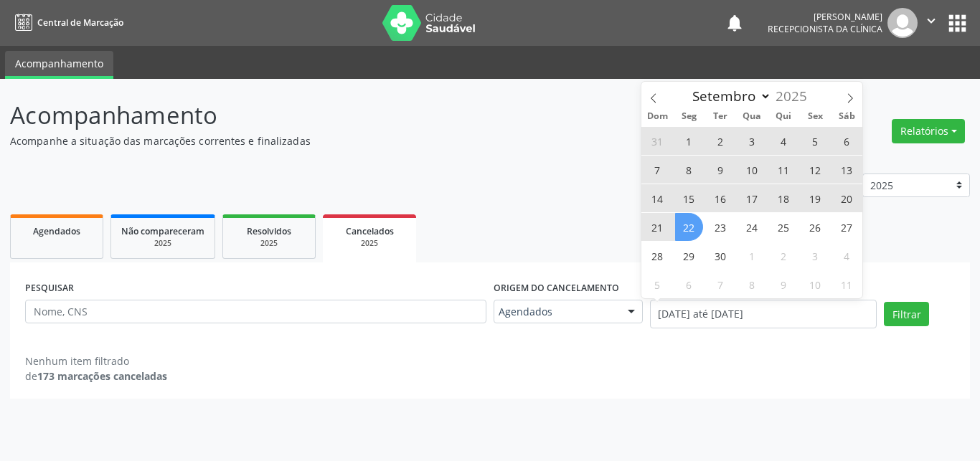
click at [687, 232] on span "22" at bounding box center [689, 227] width 28 height 28
type input "[DATE]"
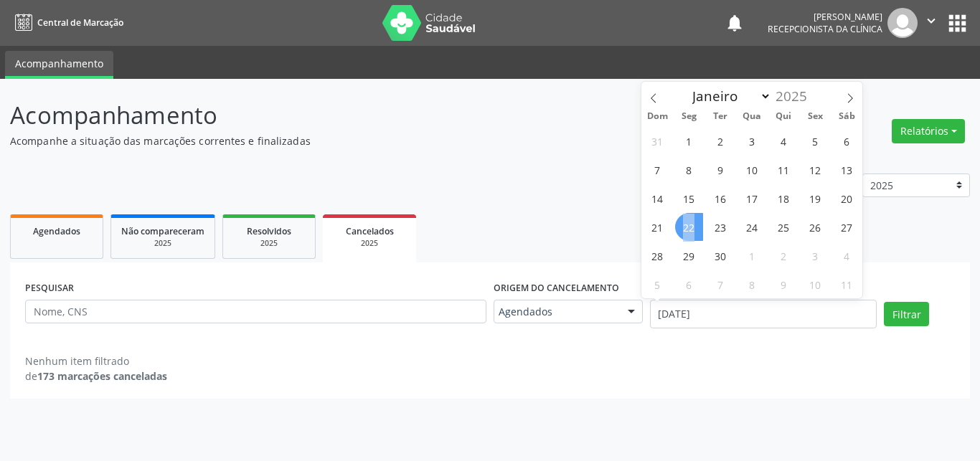
click at [687, 232] on span "22" at bounding box center [689, 227] width 28 height 28
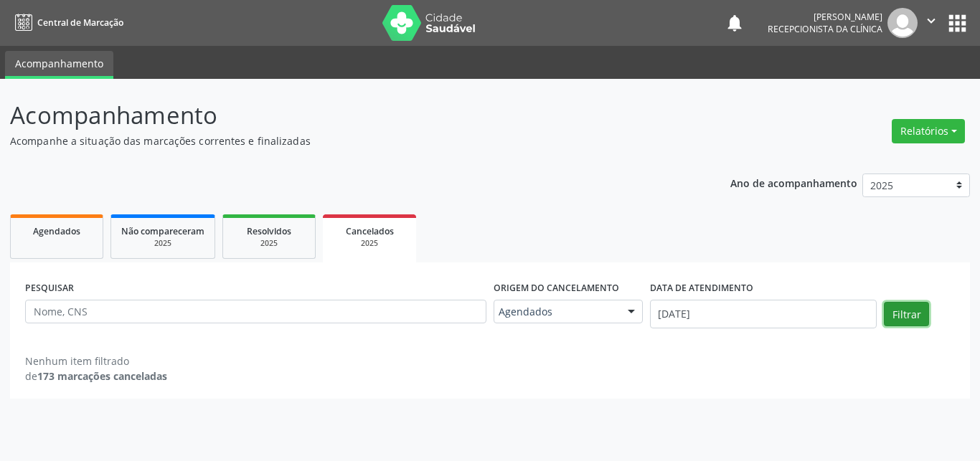
click at [900, 315] on button "Filtrar" at bounding box center [906, 314] width 45 height 24
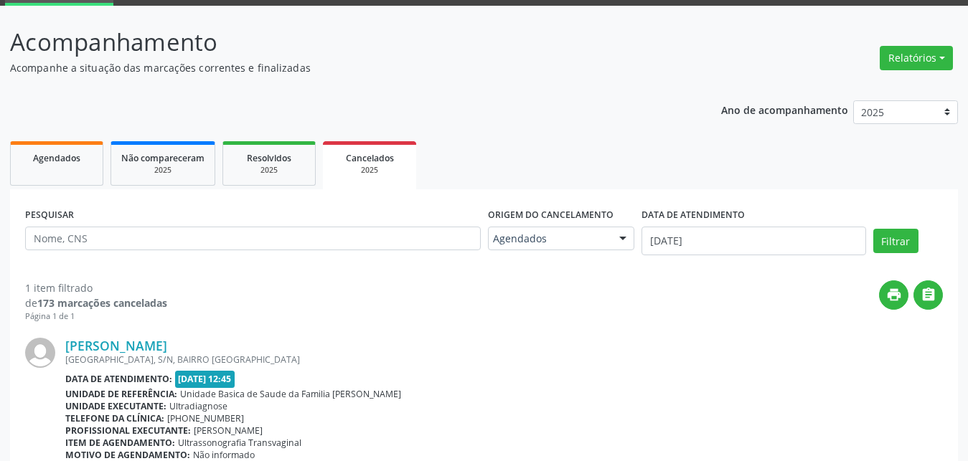
scroll to position [146, 0]
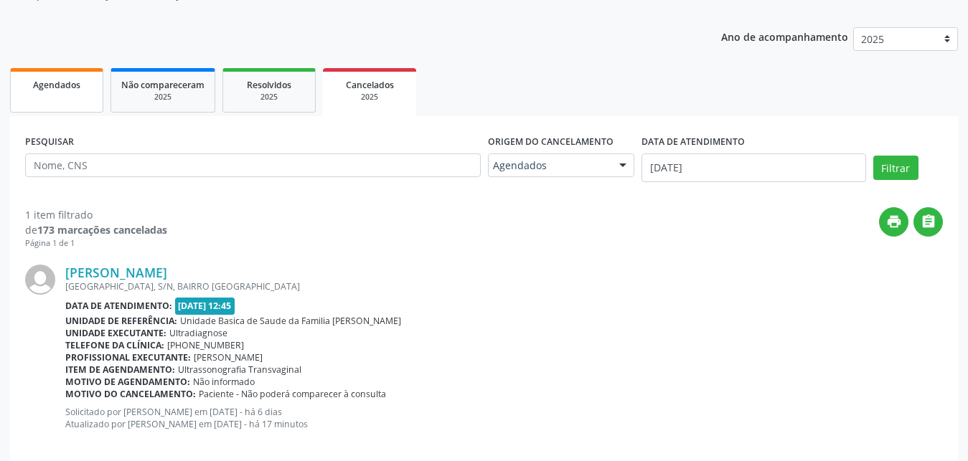
click at [44, 100] on link "Agendados" at bounding box center [56, 90] width 93 height 44
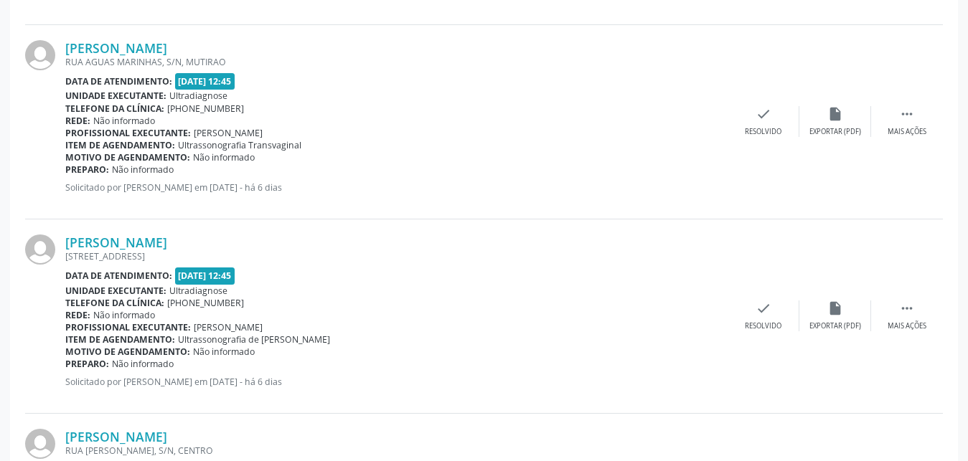
scroll to position [2711, 0]
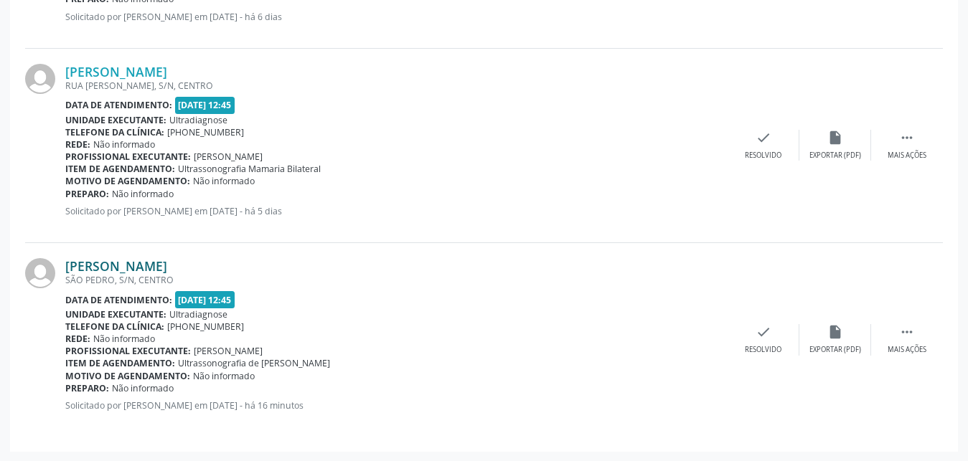
click at [123, 263] on link "Adrian Vieira Batista" at bounding box center [116, 266] width 102 height 16
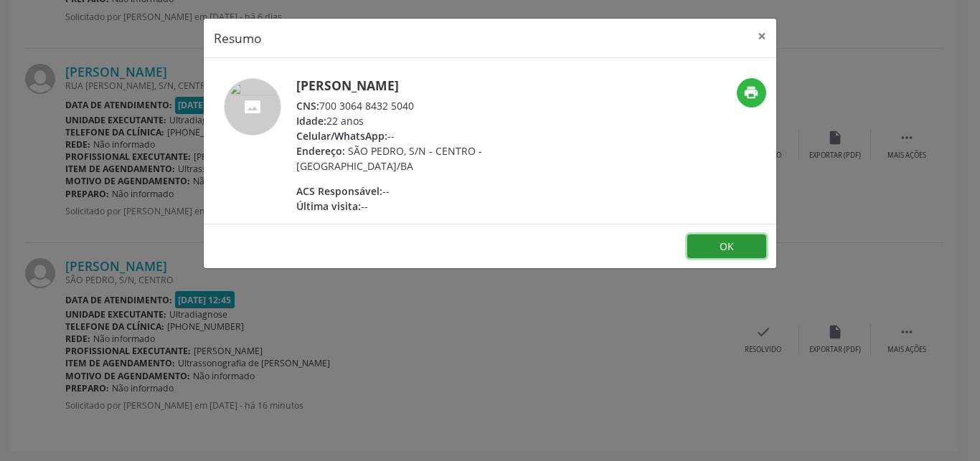
drag, startPoint x: 725, startPoint y: 234, endPoint x: 713, endPoint y: 235, distance: 11.6
click at [714, 235] on button "OK" at bounding box center [726, 247] width 79 height 24
